Goal: Transaction & Acquisition: Purchase product/service

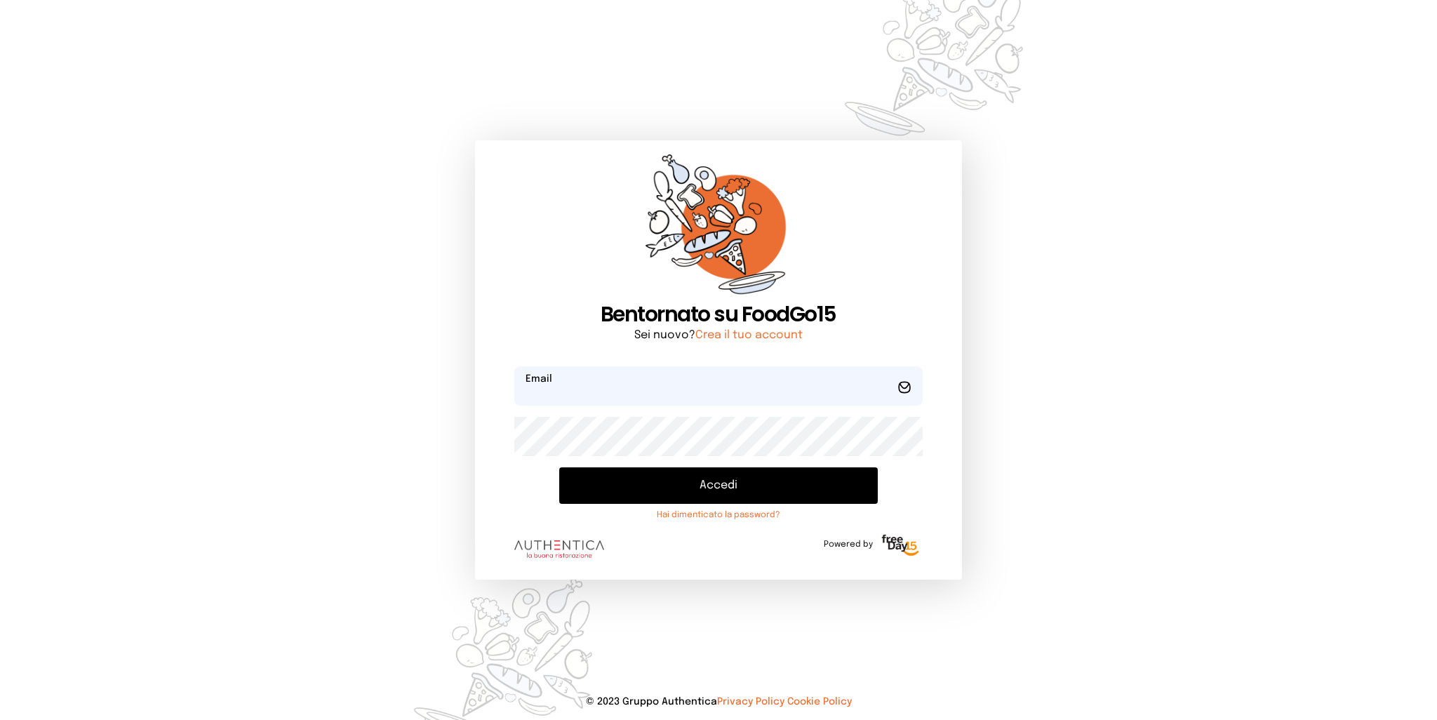
type input "**********"
click at [683, 483] on button "Accedi" at bounding box center [718, 485] width 318 height 36
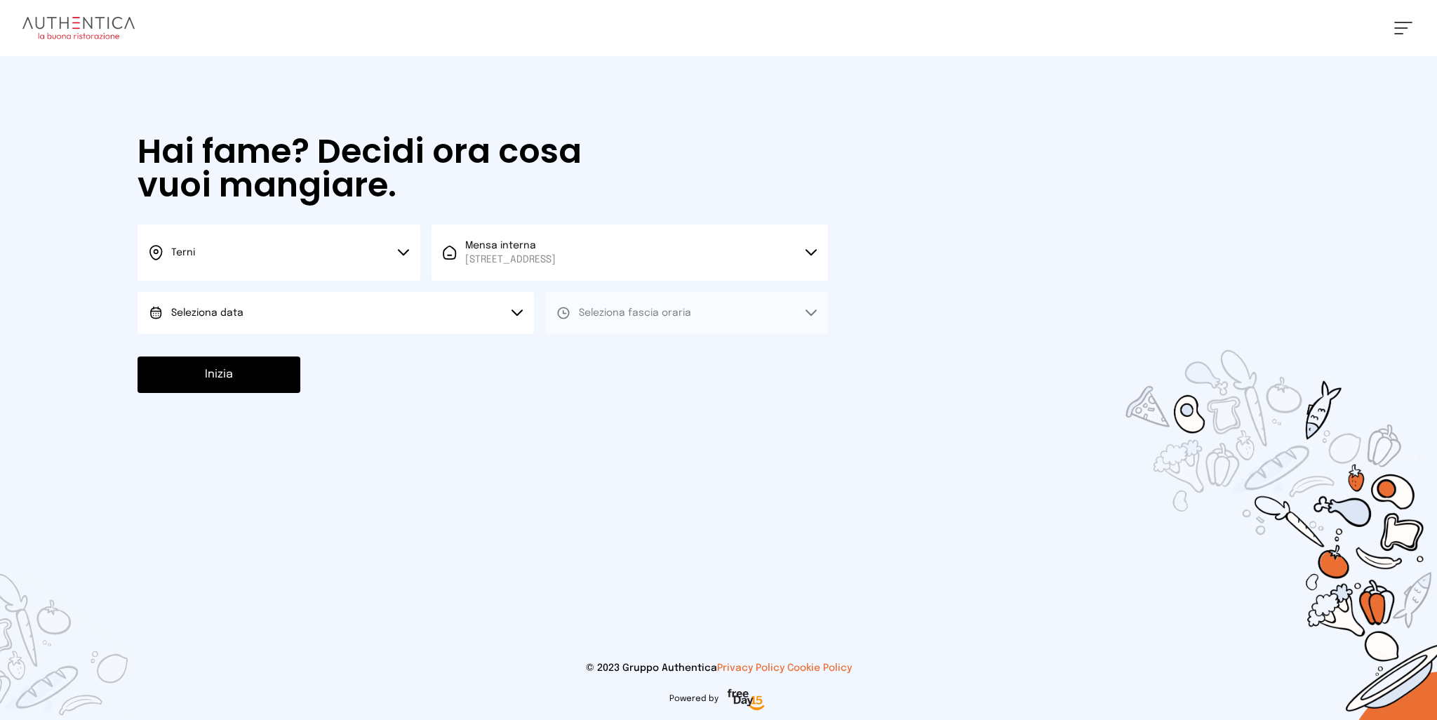
click at [253, 316] on button "Seleziona data" at bounding box center [336, 313] width 397 height 42
click at [253, 352] on li "[DATE], [DATE]" at bounding box center [336, 352] width 397 height 36
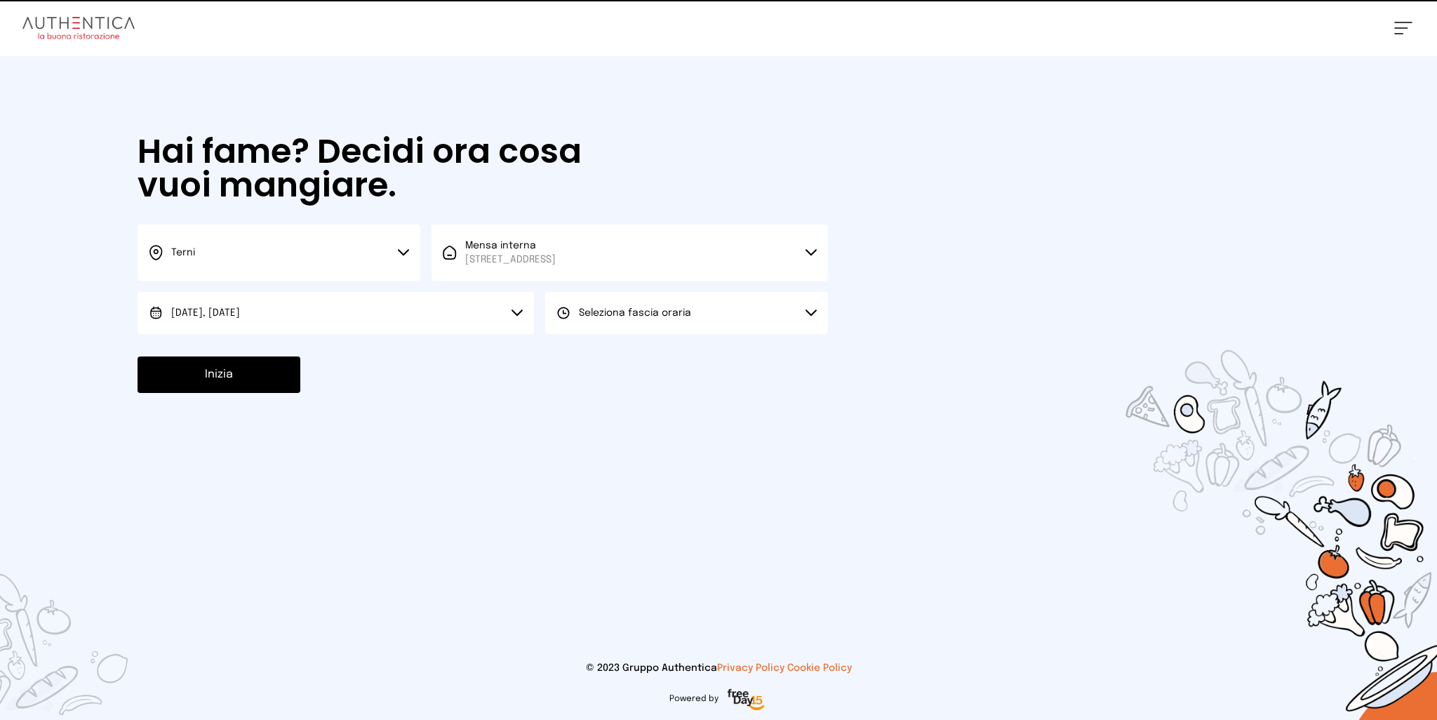
click at [710, 318] on button "Seleziona fascia oraria" at bounding box center [686, 313] width 283 height 42
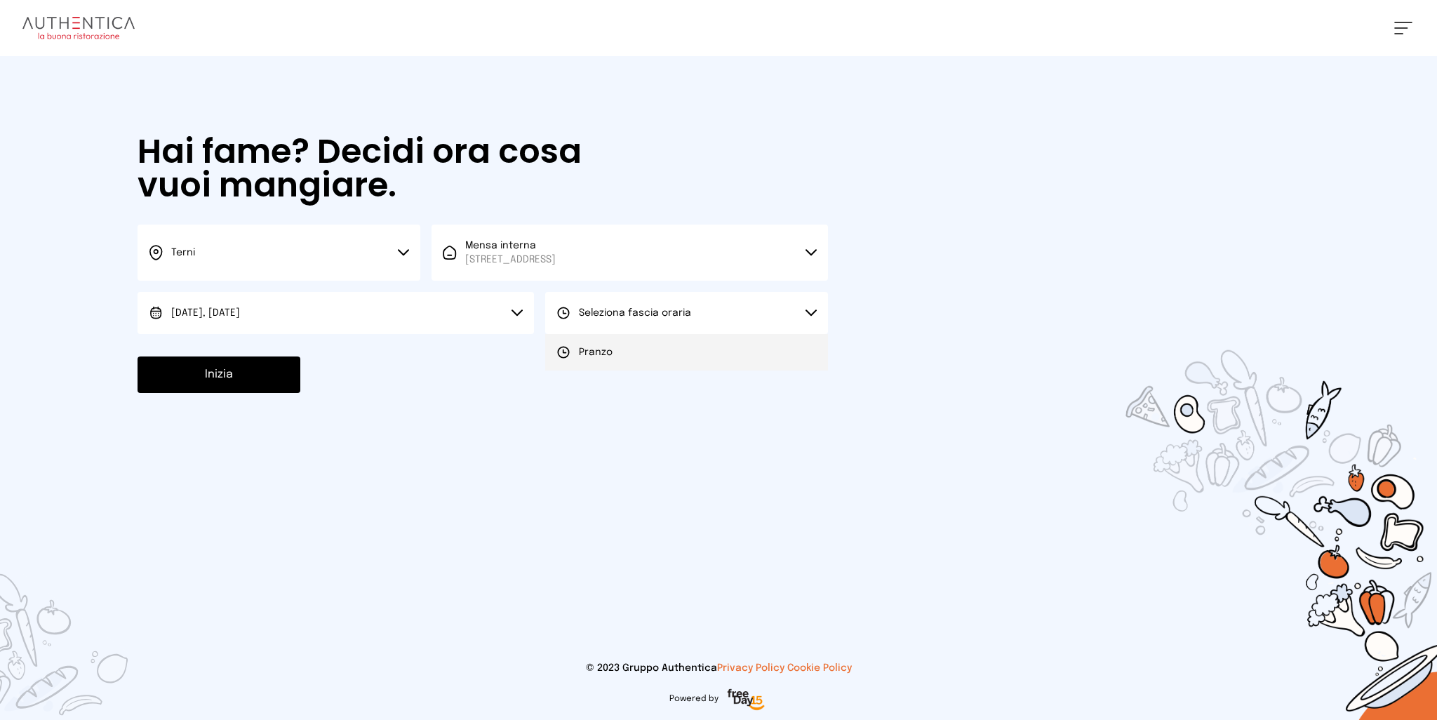
click at [620, 358] on li "Pranzo" at bounding box center [686, 352] width 283 height 36
click at [257, 385] on button "Inizia" at bounding box center [219, 375] width 163 height 36
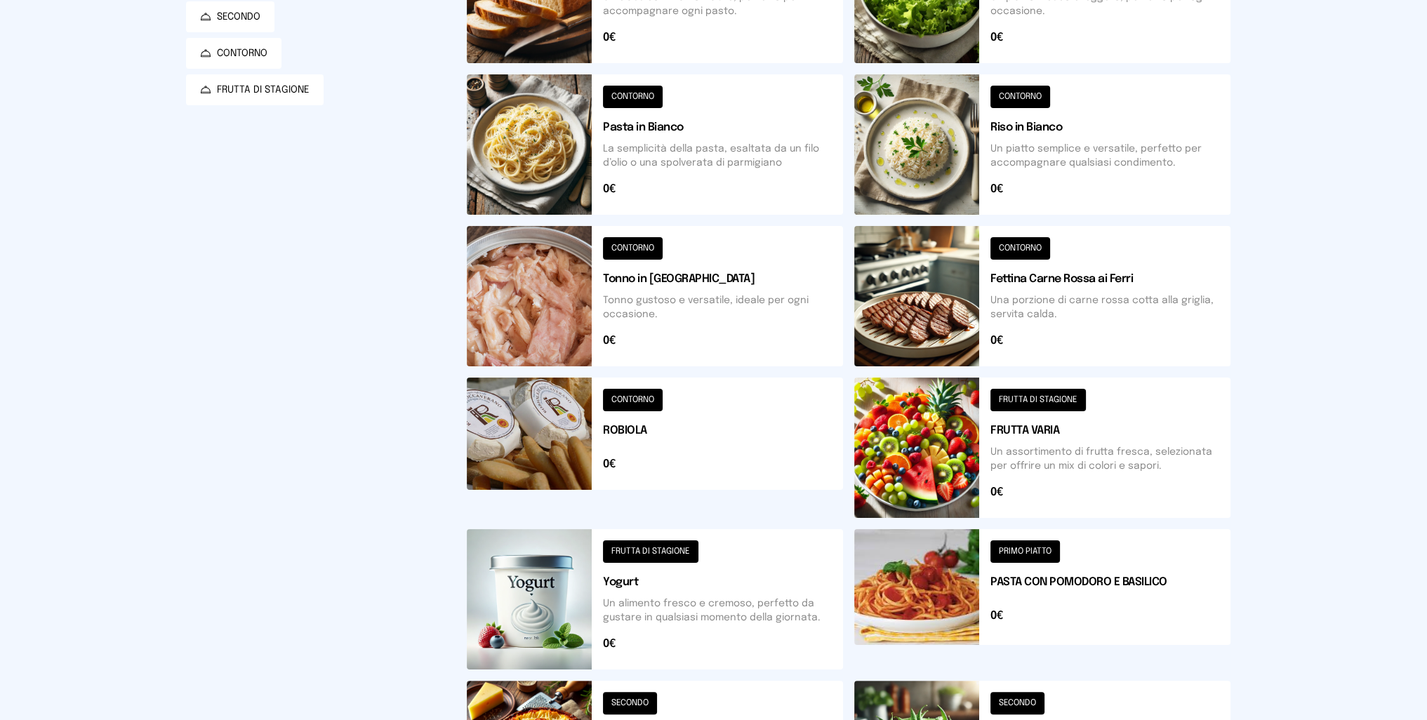
scroll to position [7, 0]
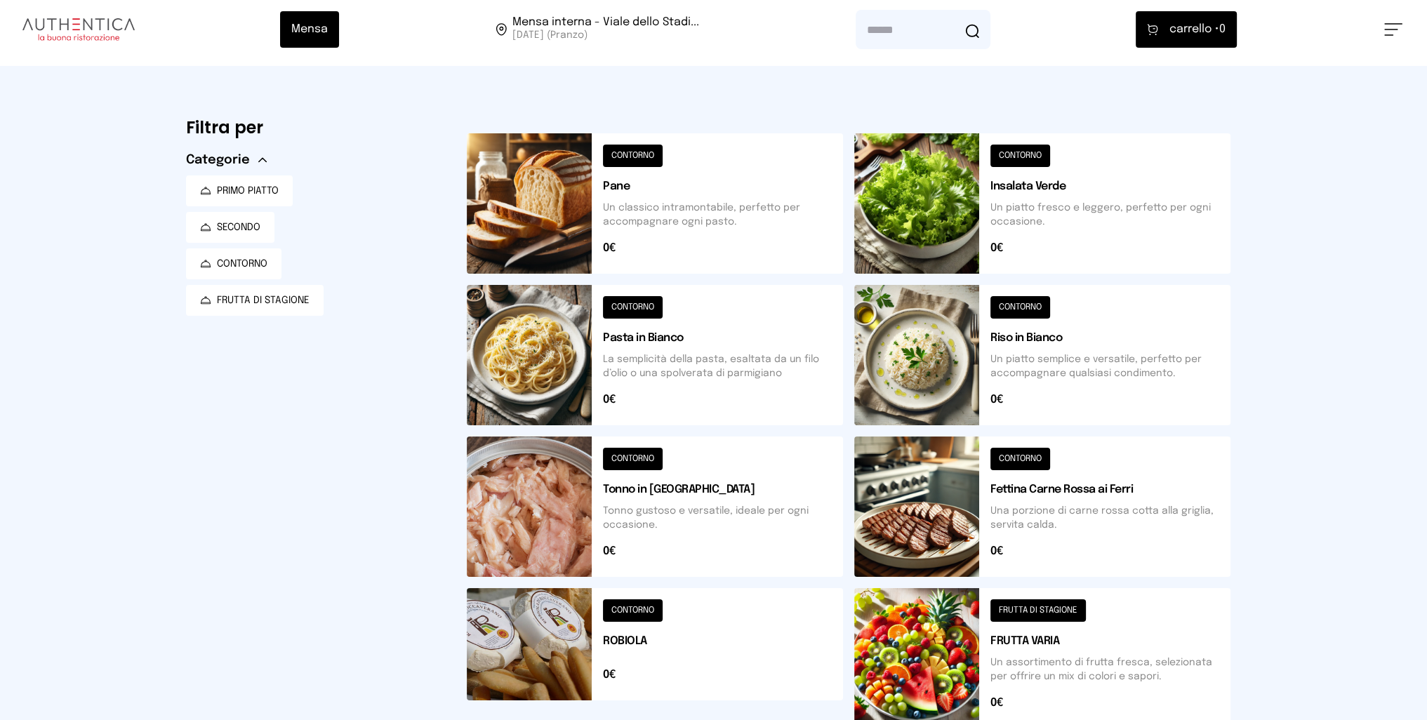
click at [550, 518] on button at bounding box center [655, 507] width 376 height 140
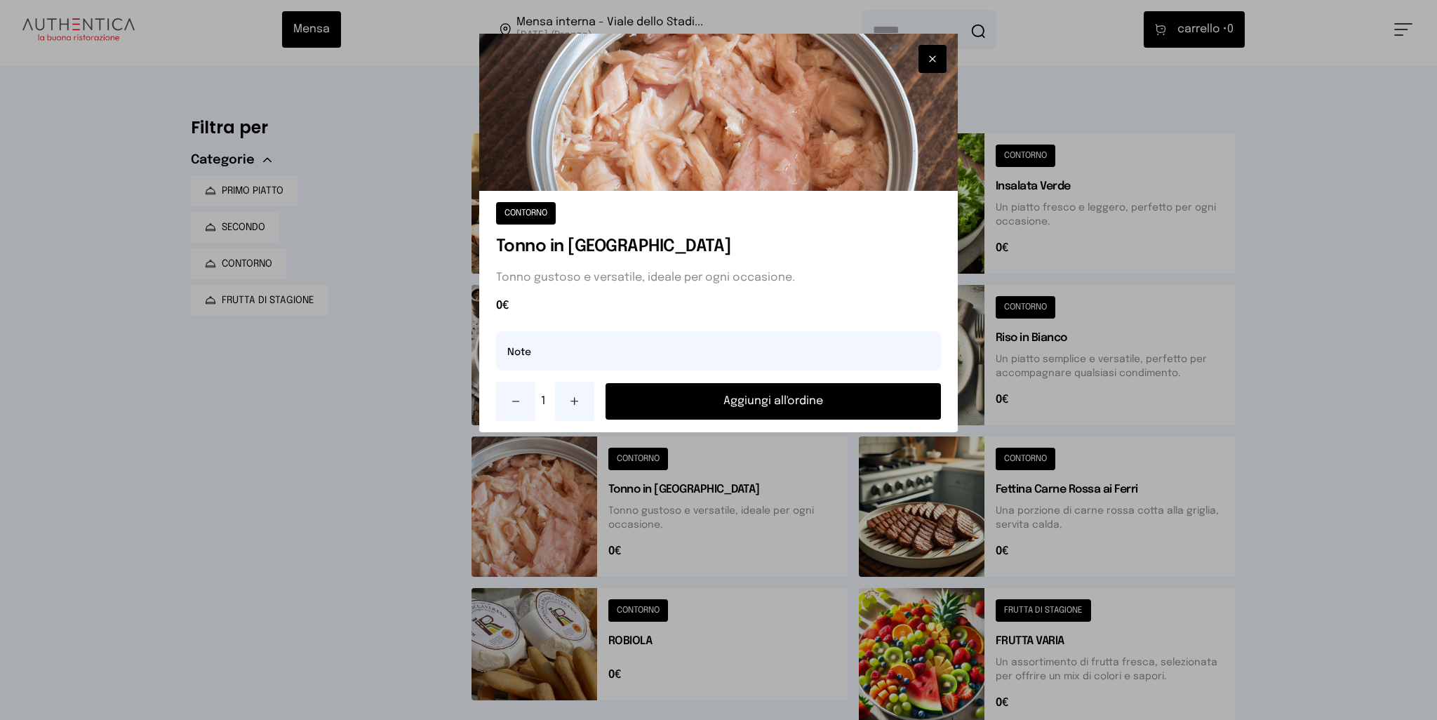
click at [814, 396] on button "Aggiungi all'ordine" at bounding box center [774, 401] width 336 height 36
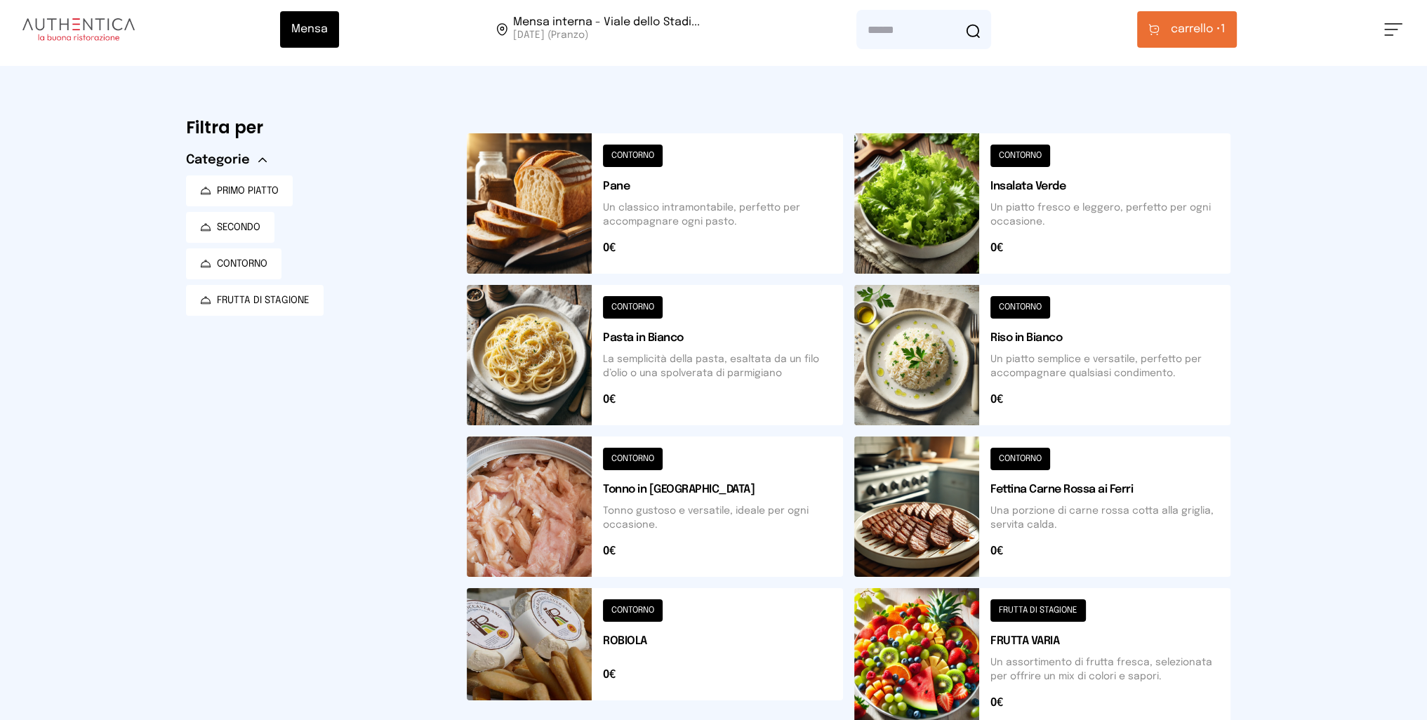
click at [949, 201] on button at bounding box center [1042, 203] width 376 height 140
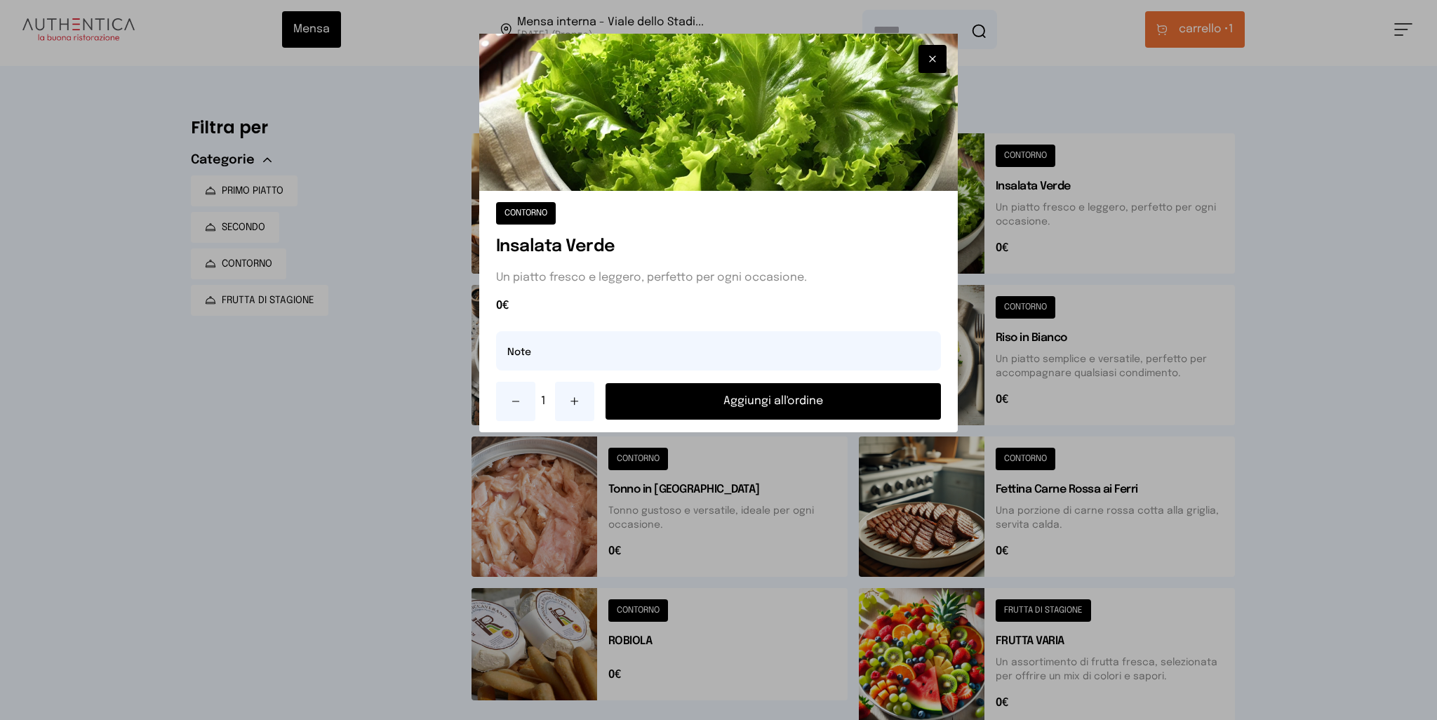
click at [830, 399] on button "Aggiungi all'ordine" at bounding box center [774, 401] width 336 height 36
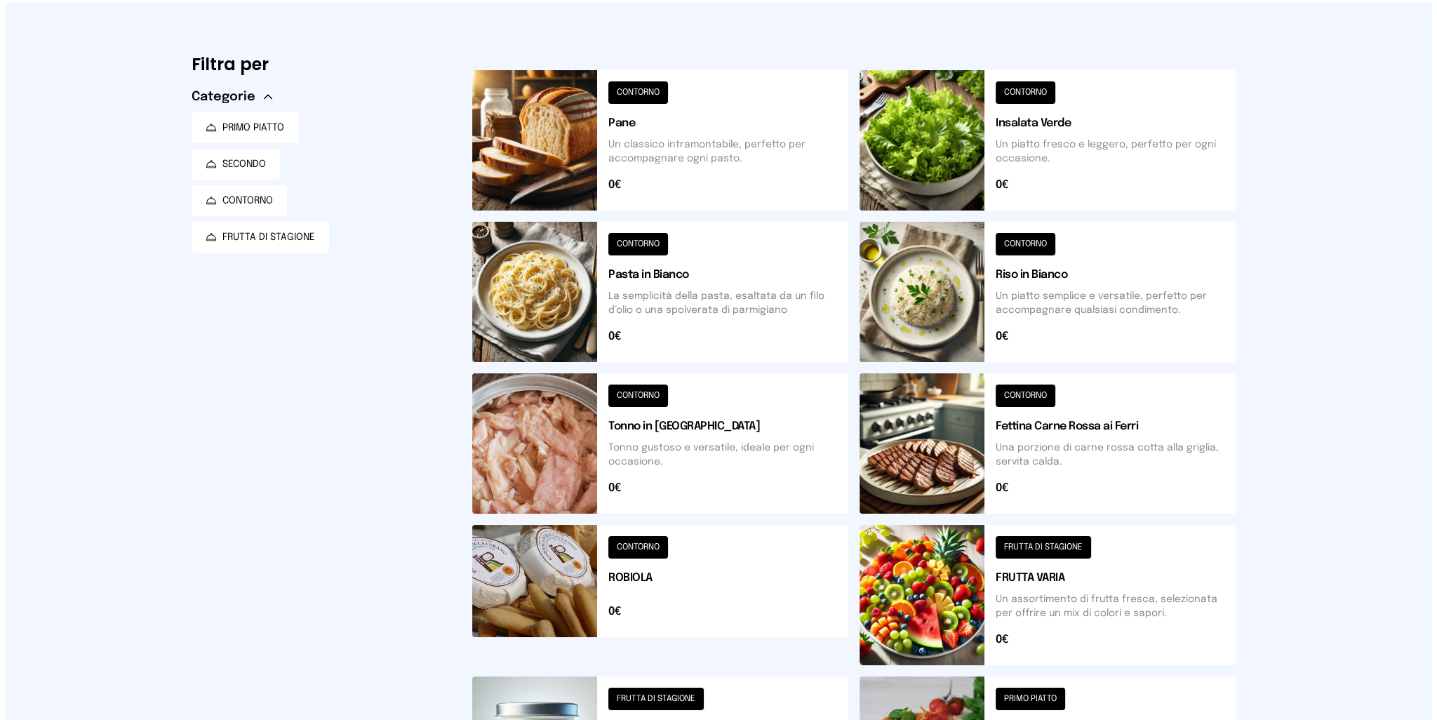
scroll to position [0, 0]
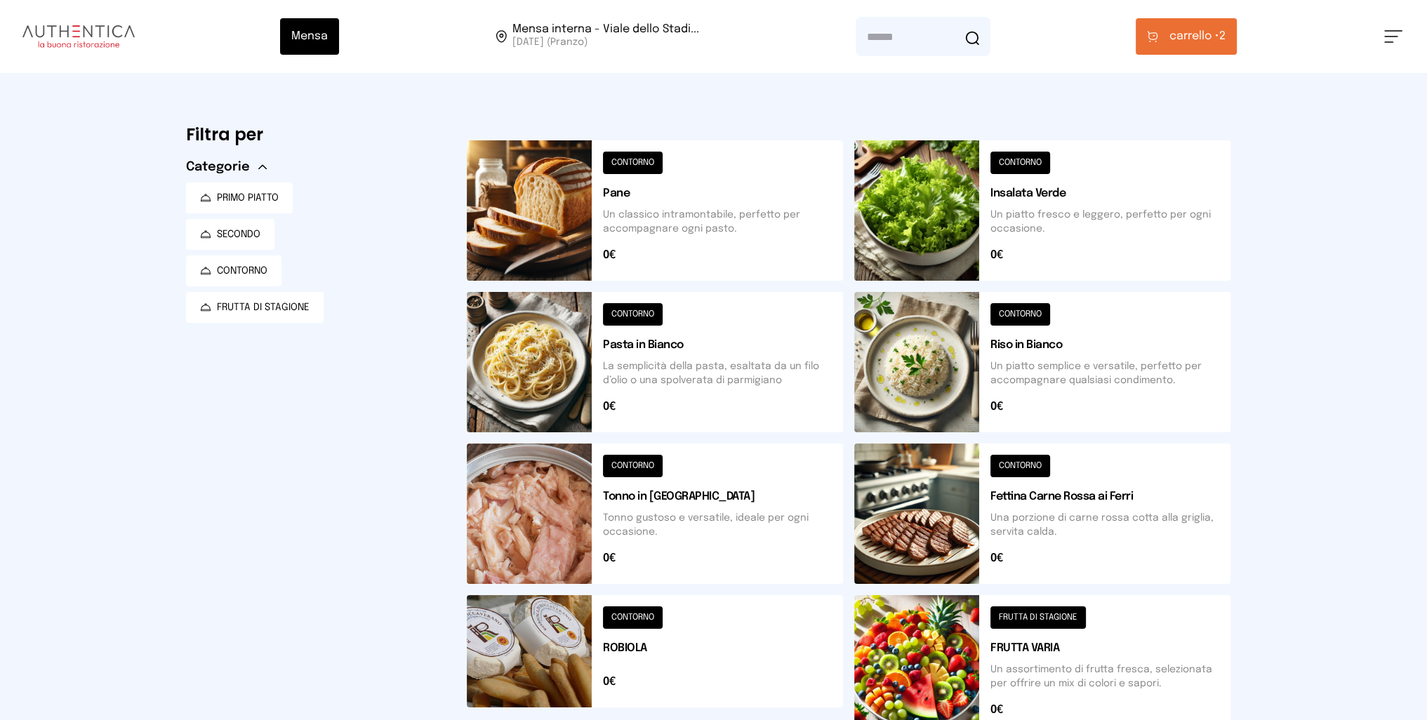
click at [542, 237] on button at bounding box center [655, 210] width 376 height 140
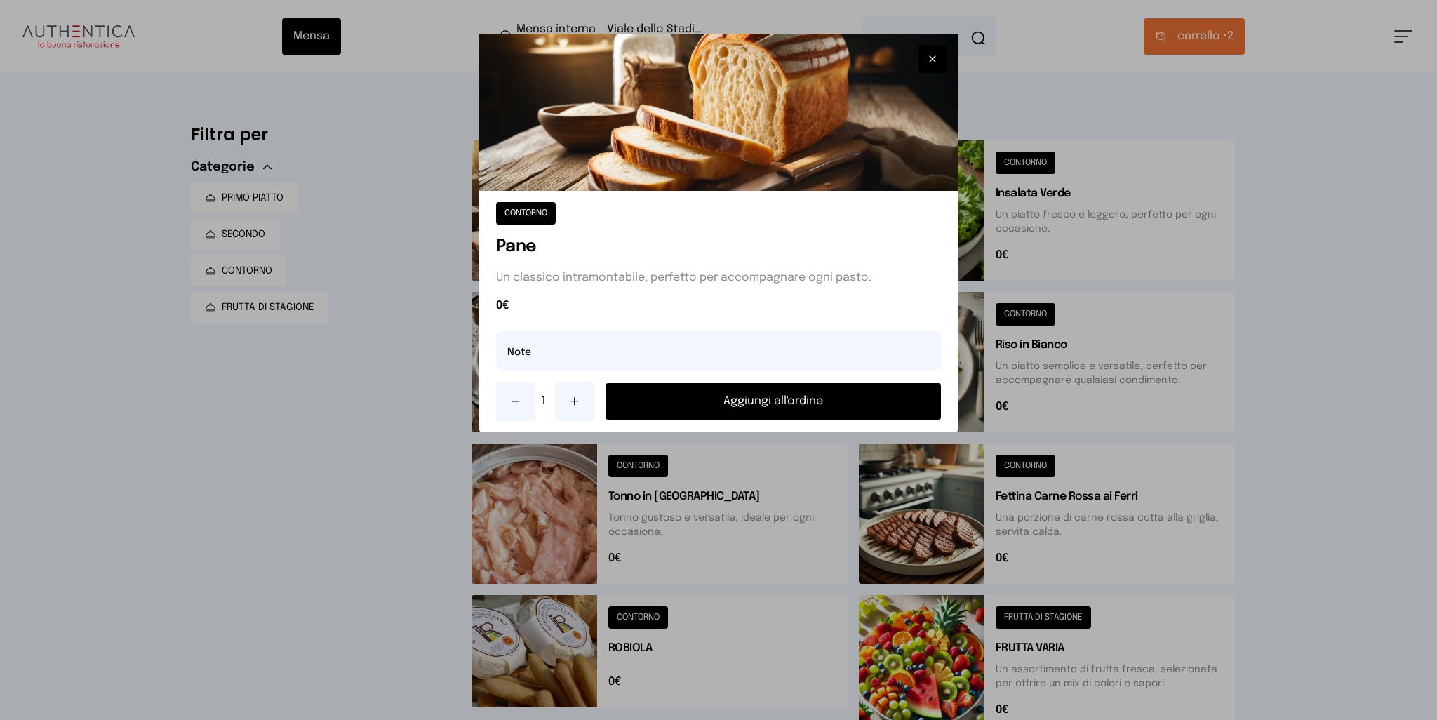
click at [801, 399] on button "Aggiungi all'ordine" at bounding box center [774, 401] width 336 height 36
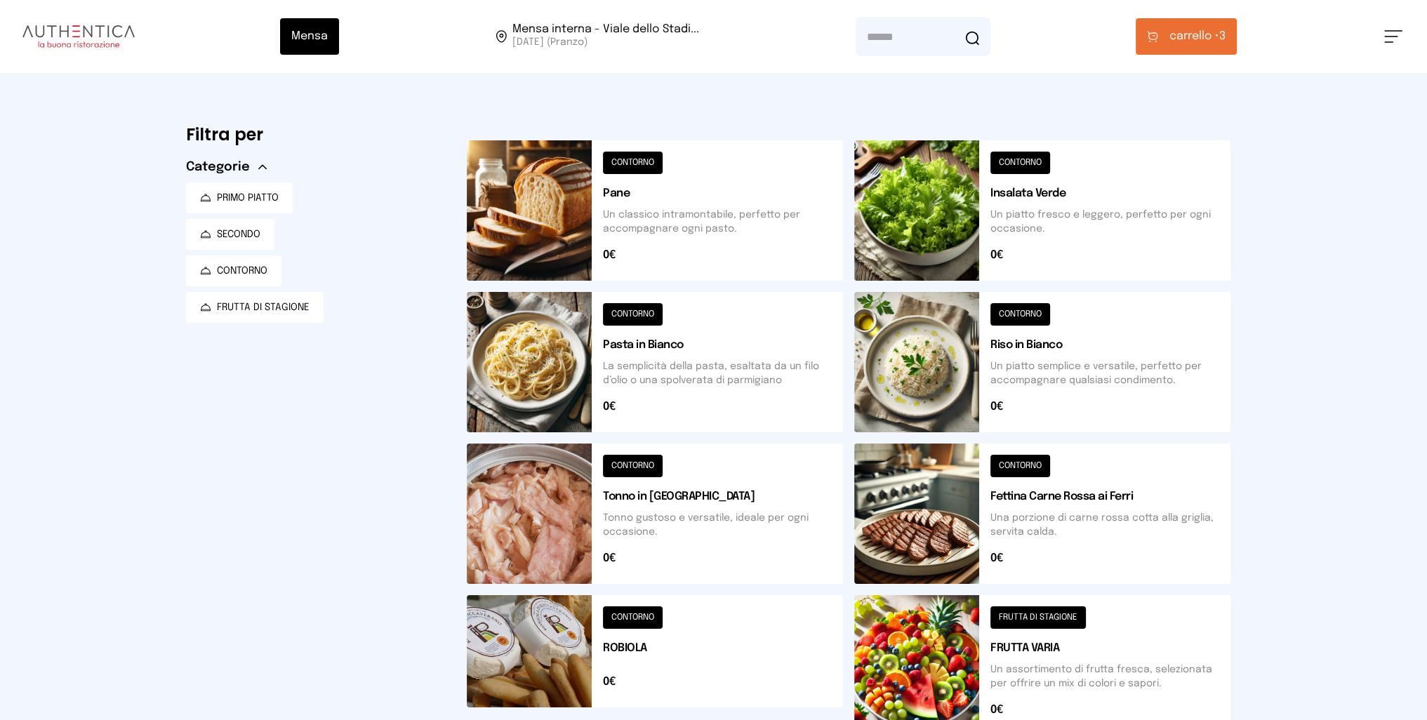
click at [1180, 32] on span "carrello •" at bounding box center [1194, 36] width 50 height 17
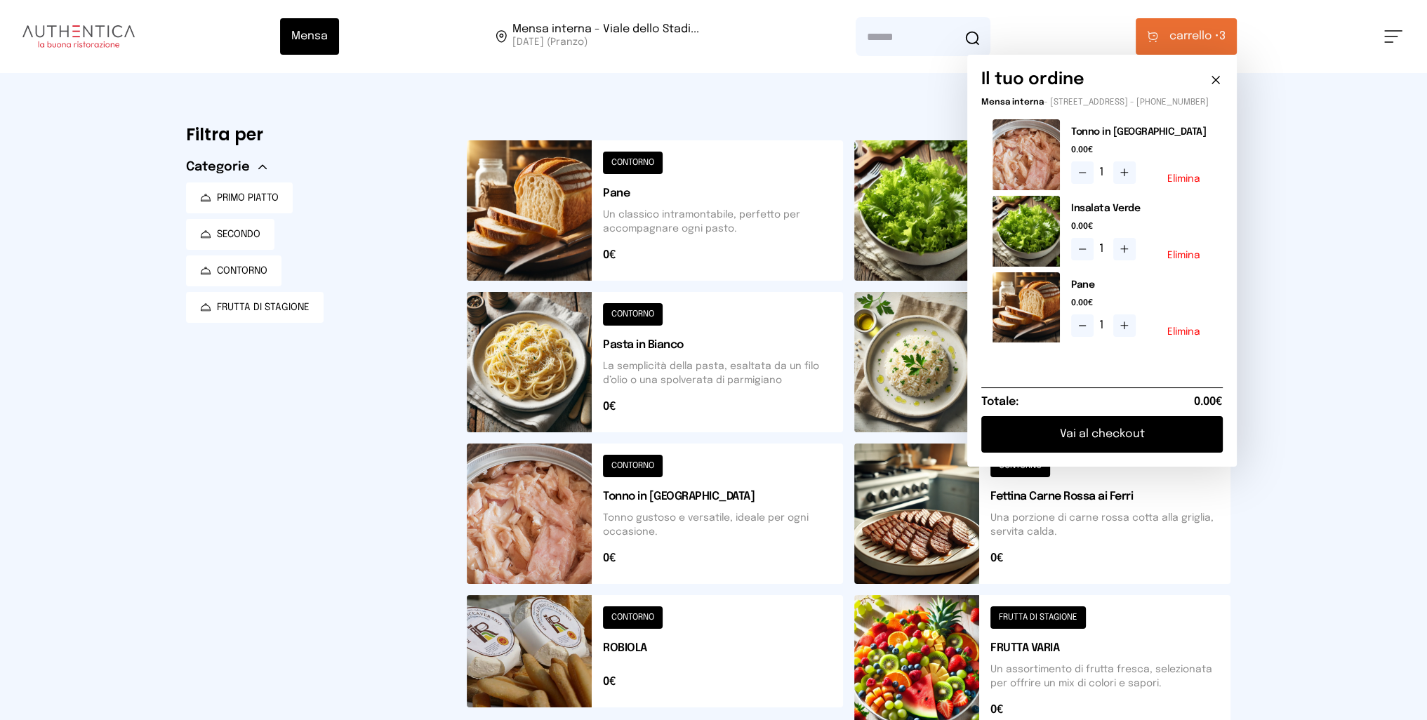
click at [1125, 444] on button "Vai al checkout" at bounding box center [1101, 434] width 241 height 36
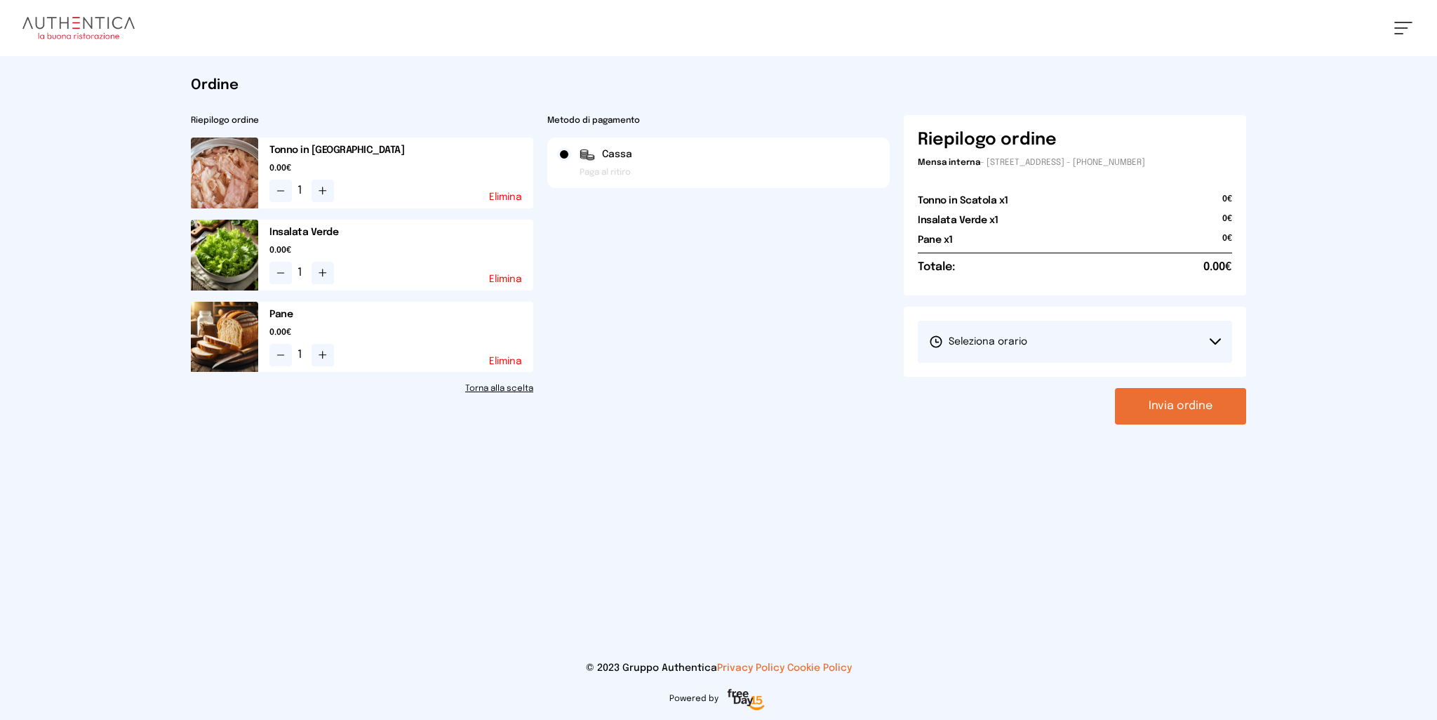
click at [1105, 338] on button "Seleziona orario" at bounding box center [1075, 342] width 314 height 42
click at [1004, 382] on span "1° Turno (13:00 - 15:00)" at bounding box center [982, 381] width 106 height 14
click at [1192, 406] on button "Invia ordine" at bounding box center [1180, 406] width 131 height 36
